Goal: Task Accomplishment & Management: Manage account settings

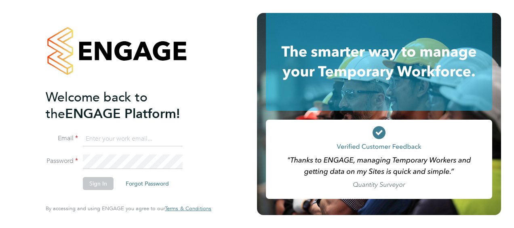
type input "andrew.buckley@justice.gov.uk"
click at [211, 115] on div "Welcome back to the ENGAGE Platform! Email andrew.buckley@justice.gov.uk Passwo…" at bounding box center [129, 112] width 166 height 199
click at [97, 185] on button "Sign In" at bounding box center [98, 183] width 31 height 13
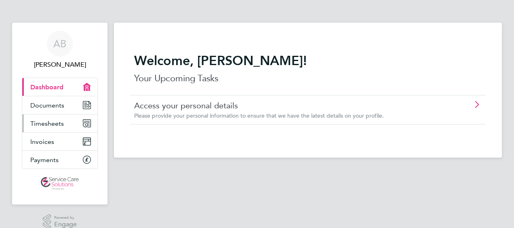
click at [45, 124] on span "Timesheets" at bounding box center [47, 124] width 34 height 8
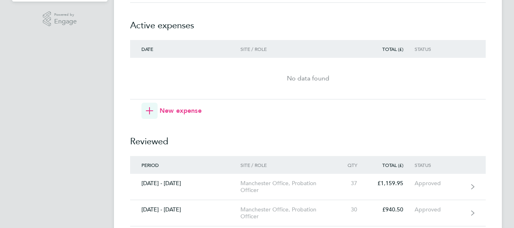
scroll to position [242, 0]
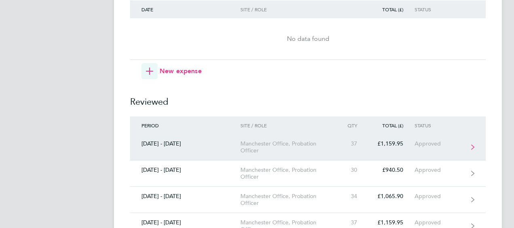
click at [300, 140] on div "Manchester Office, Probation Officer" at bounding box center [286, 147] width 92 height 14
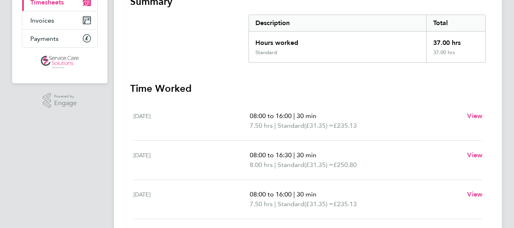
scroll to position [121, 0]
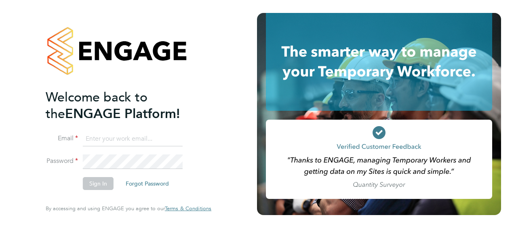
type input "andrew.buckley@justice.gov.uk"
click at [219, 90] on div "Welcome back to the ENGAGE Platform! Email andrew.buckley@justice.gov.uk Passwo…" at bounding box center [128, 114] width 198 height 228
click at [96, 186] on button "Sign In" at bounding box center [98, 183] width 31 height 13
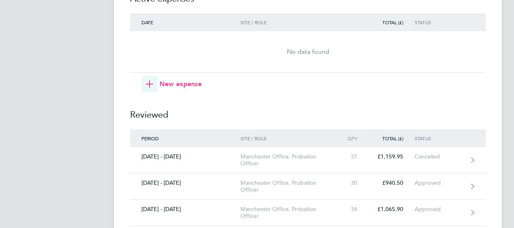
scroll to position [242, 0]
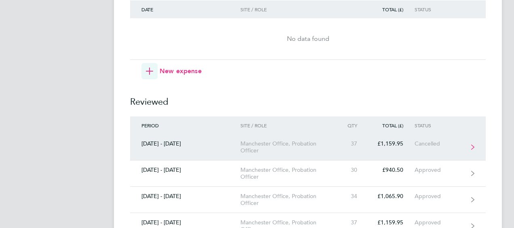
click at [284, 143] on div "Manchester Office, Probation Officer" at bounding box center [286, 147] width 92 height 14
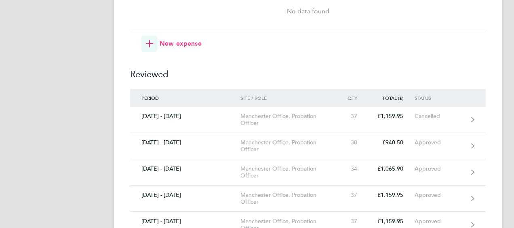
scroll to position [283, 0]
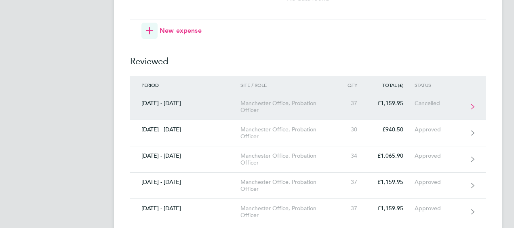
click at [476, 106] on link "[DATE] - [DATE] Manchester Office, Probation Officer 37 £1,159.95 Cancelled" at bounding box center [307, 107] width 355 height 26
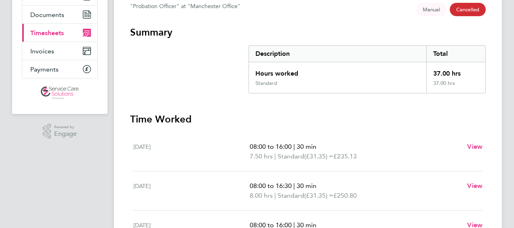
scroll to position [79, 0]
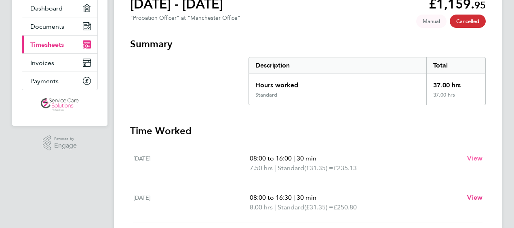
click at [482, 160] on span "View" at bounding box center [474, 158] width 15 height 8
select select "30"
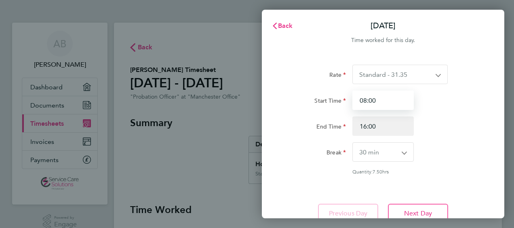
click at [390, 101] on input "08:00" at bounding box center [382, 99] width 61 height 19
click at [279, 29] on span "Back" at bounding box center [285, 26] width 15 height 8
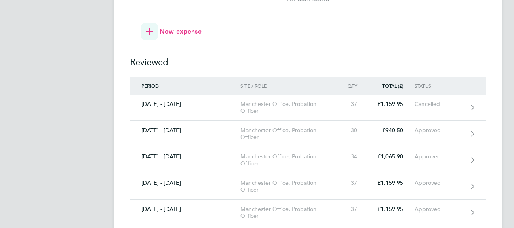
scroll to position [283, 0]
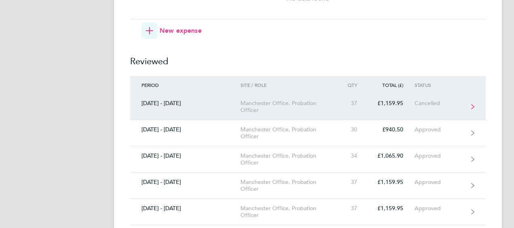
click at [307, 107] on div "Manchester Office, Probation Officer" at bounding box center [286, 107] width 92 height 14
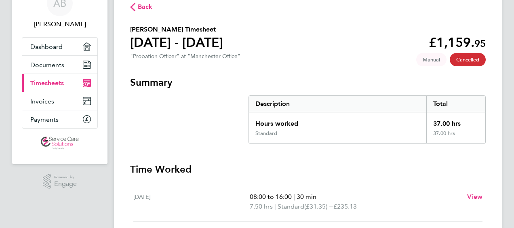
scroll to position [38, 0]
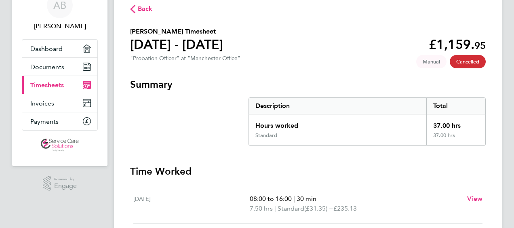
click at [428, 61] on span "Manual" at bounding box center [431, 61] width 30 height 13
click at [457, 60] on span "Cancelled" at bounding box center [467, 61] width 36 height 13
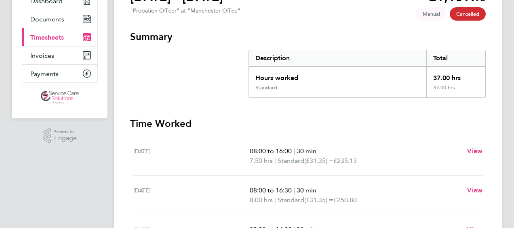
scroll to position [40, 0]
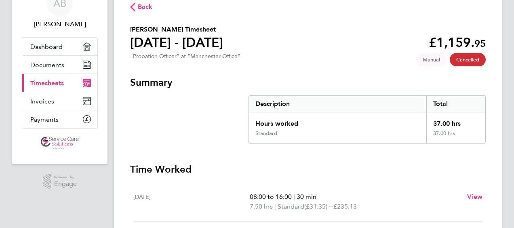
click at [55, 83] on span "Timesheets" at bounding box center [47, 83] width 34 height 8
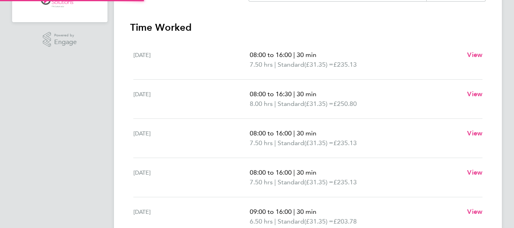
scroll to position [202, 0]
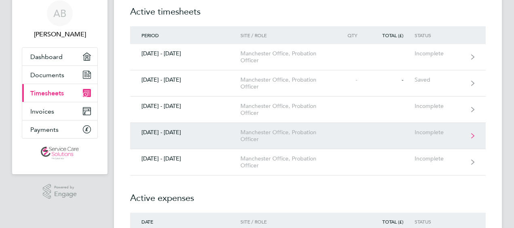
scroll to position [81, 0]
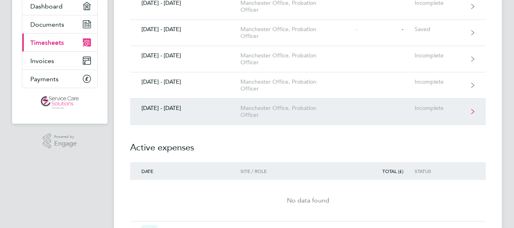
click at [315, 114] on div "Manchester Office, Probation Officer" at bounding box center [286, 112] width 92 height 14
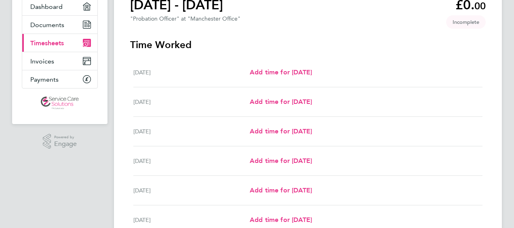
scroll to position [81, 0]
click at [308, 67] on link "Add time for [DATE]" at bounding box center [281, 72] width 62 height 10
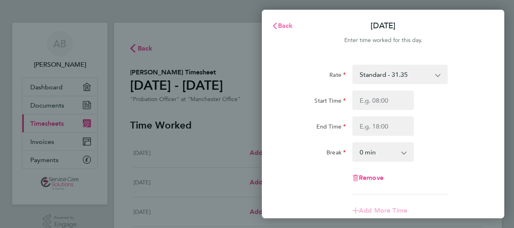
click at [277, 26] on icon "button" at bounding box center [274, 26] width 6 height 6
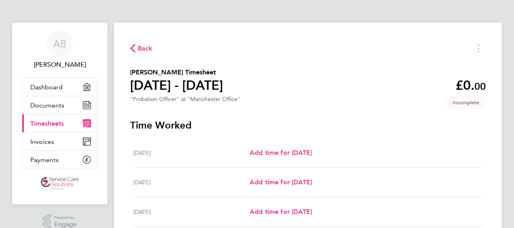
click at [195, 16] on ng-component "Back [PERSON_NAME] Timesheet [DATE] - [DATE] £0. 00 "Probation Officer" at "Man…" at bounding box center [308, 201] width 388 height 403
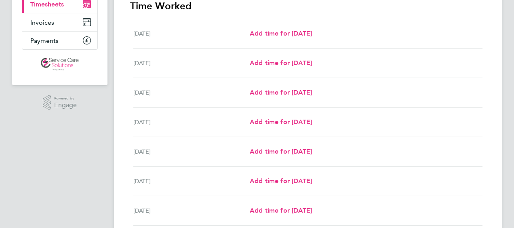
scroll to position [121, 0]
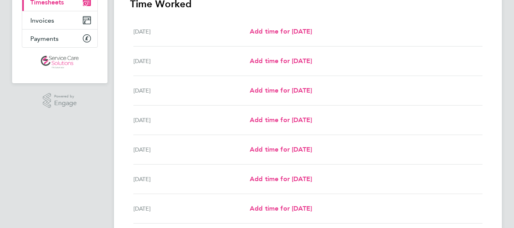
click at [60, 4] on span "Timesheets" at bounding box center [47, 2] width 34 height 8
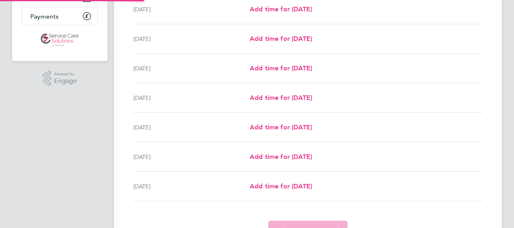
scroll to position [163, 0]
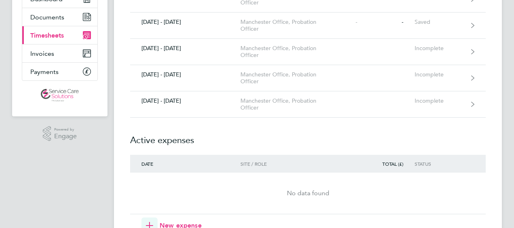
scroll to position [40, 0]
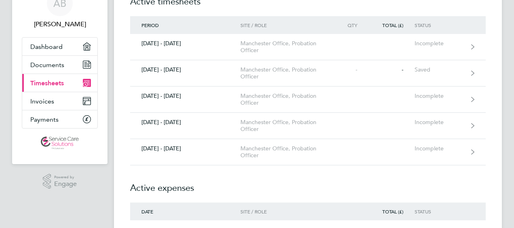
click at [53, 82] on span "Timesheets" at bounding box center [47, 83] width 34 height 8
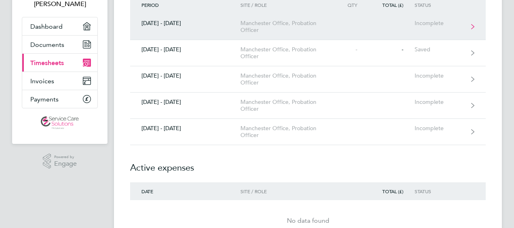
scroll to position [81, 0]
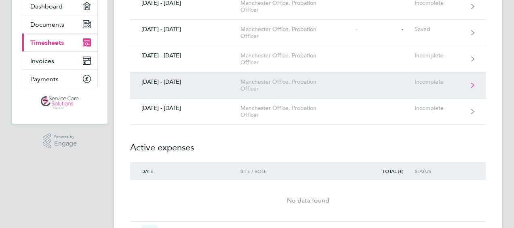
click at [296, 90] on div "Manchester Office, Probation Officer" at bounding box center [286, 85] width 92 height 14
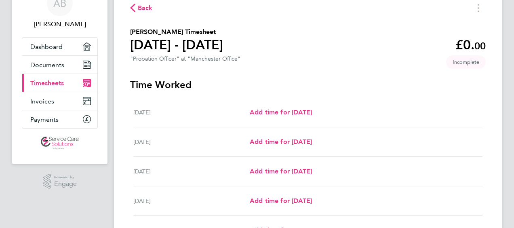
click at [187, 48] on h1 "[DATE] - [DATE]" at bounding box center [176, 45] width 93 height 16
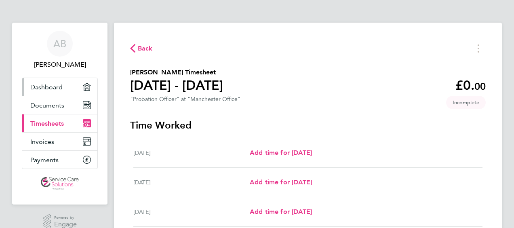
click at [51, 87] on span "Dashboard" at bounding box center [46, 87] width 32 height 8
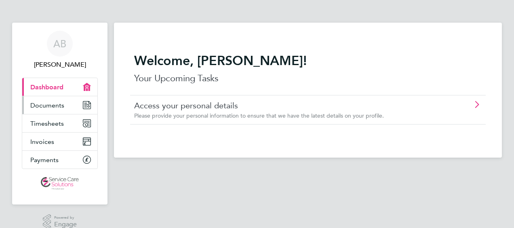
click at [45, 105] on span "Documents" at bounding box center [47, 105] width 34 height 8
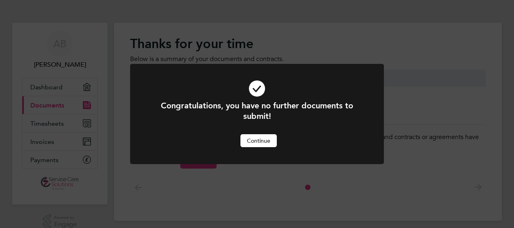
click at [272, 136] on button "Continue" at bounding box center [258, 140] width 36 height 13
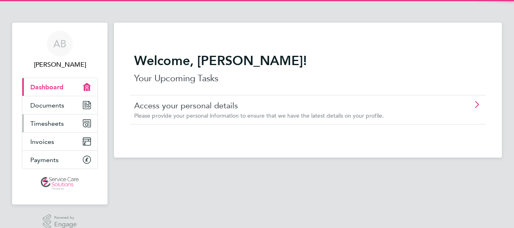
click at [41, 118] on link "Timesheets" at bounding box center [59, 123] width 75 height 18
